Goal: Information Seeking & Learning: Learn about a topic

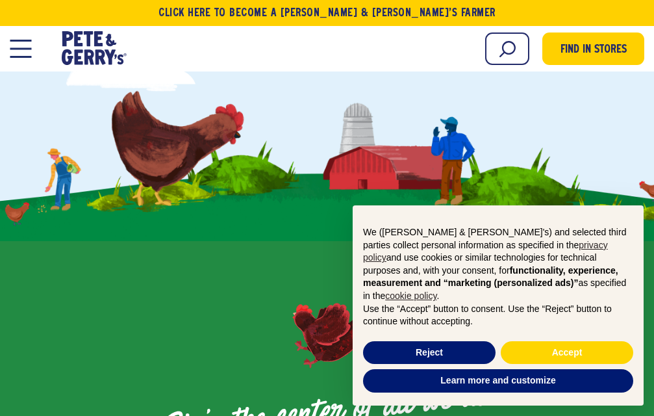
scroll to position [1234, 0]
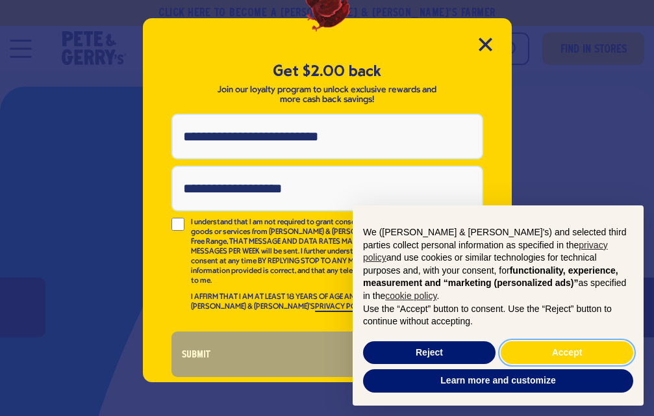
click at [557, 352] on button "Accept" at bounding box center [567, 352] width 133 height 23
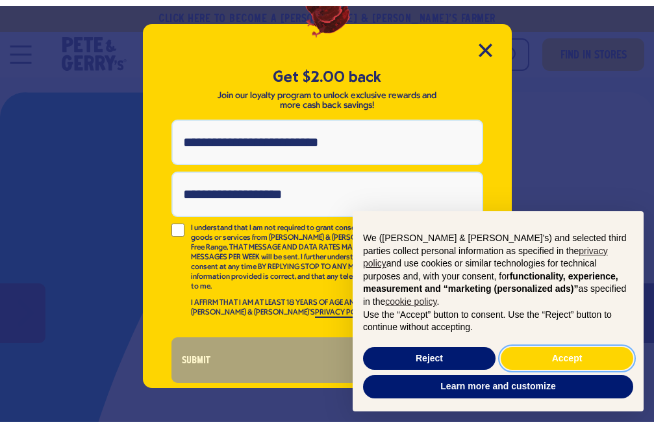
scroll to position [0, 0]
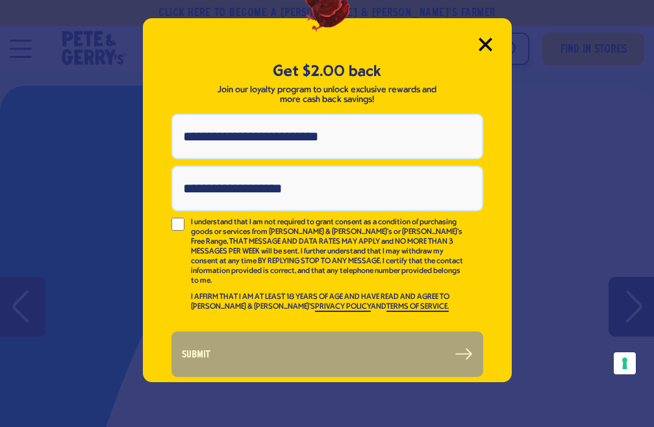
click at [488, 42] on icon "Close Modal" at bounding box center [485, 44] width 12 height 12
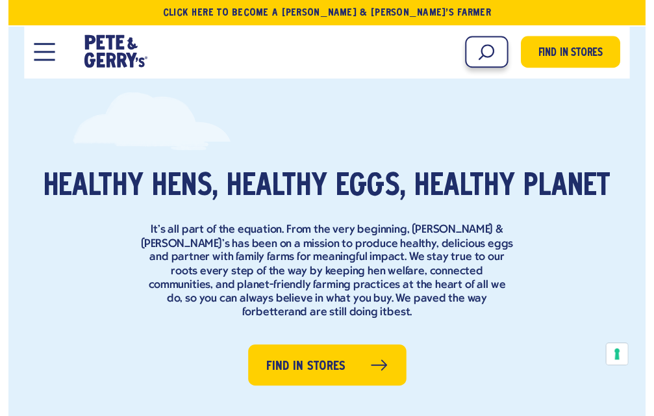
scroll to position [1819, 0]
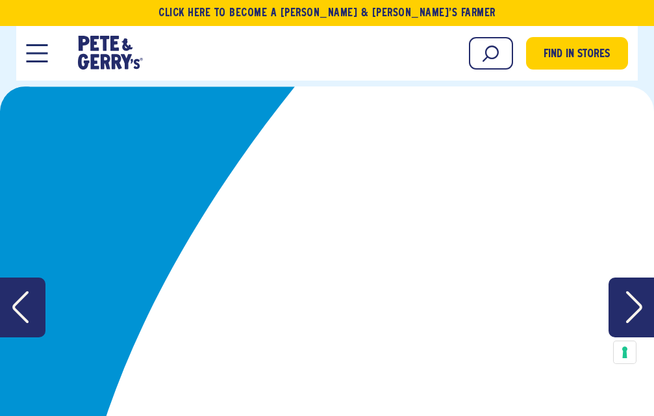
click at [0, 0] on span "Recipes" at bounding box center [0, 0] width 0 height 0
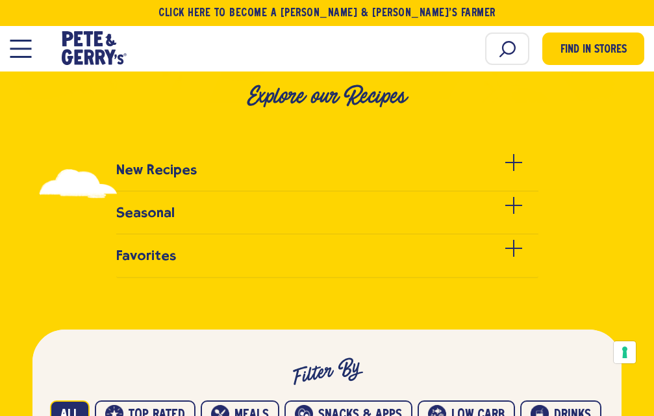
click at [503, 186] on div "New Recipes" at bounding box center [327, 365] width 654 height 446
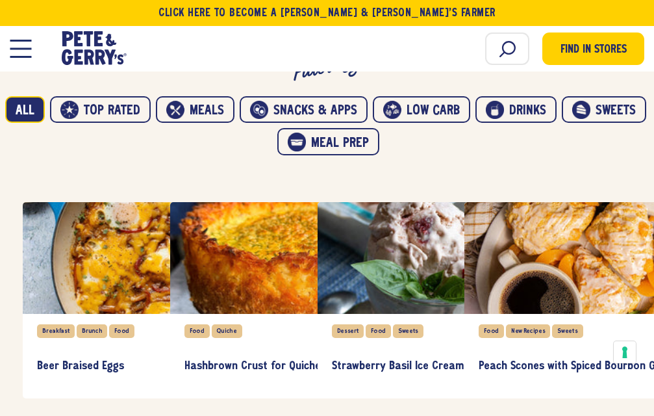
scroll to position [715, 0]
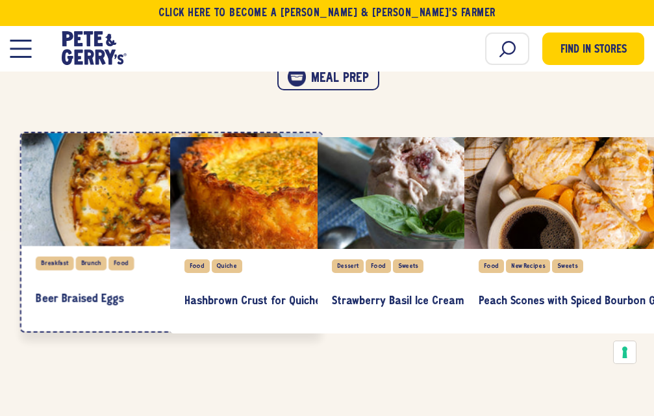
click at [123, 246] on div "item" at bounding box center [171, 189] width 301 height 113
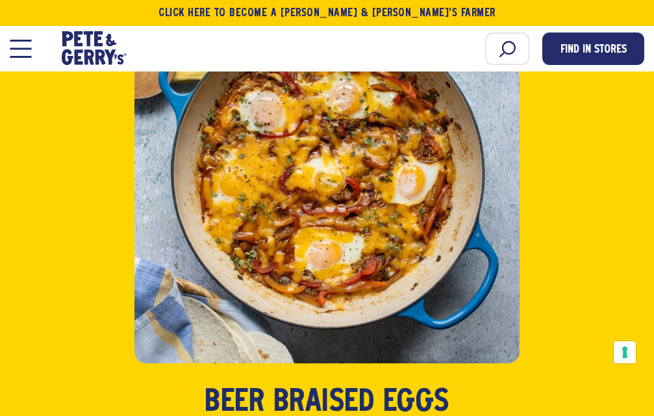
scroll to position [390, 0]
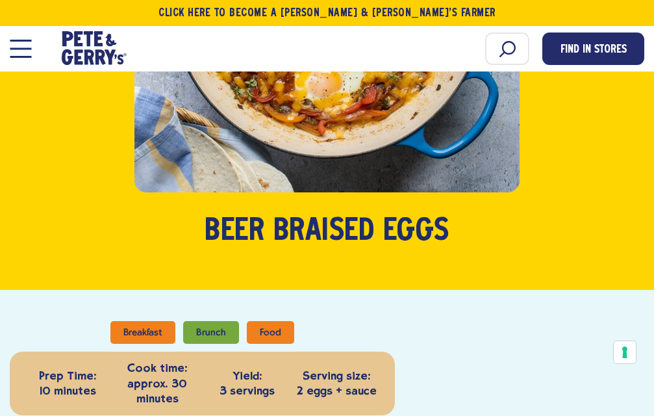
scroll to position [106, 0]
